Goal: Task Accomplishment & Management: Manage account settings

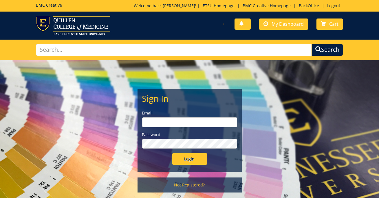
type input "[EMAIL_ADDRESS][DOMAIN_NAME]"
click at [193, 163] on input "Login" at bounding box center [189, 159] width 35 height 12
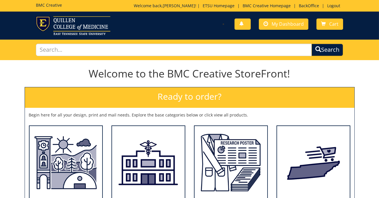
click at [308, 9] on p "Welcome back, [PERSON_NAME] ! | ETSU Homepage | BMC Creative Homepage | BackOff…" at bounding box center [238, 6] width 209 height 6
click at [307, 4] on link "BackOffice" at bounding box center [309, 6] width 26 height 6
